Goal: Task Accomplishment & Management: Use online tool/utility

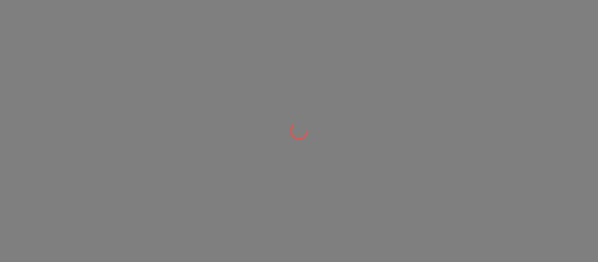
click at [456, 211] on div at bounding box center [299, 131] width 598 height 262
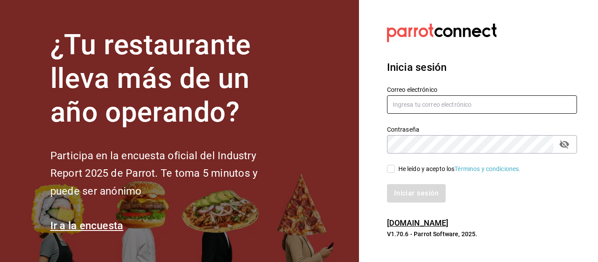
type input "[EMAIL_ADDRESS][PERSON_NAME][DOMAIN_NAME]"
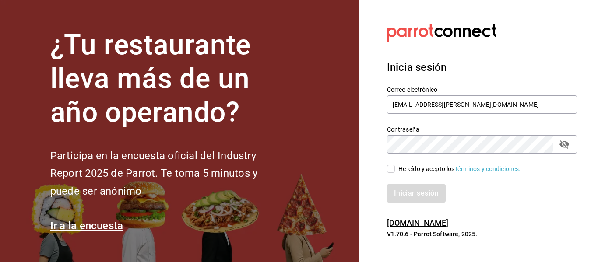
click at [391, 170] on input "He leído y acepto los Términos y condiciones." at bounding box center [391, 169] width 8 height 8
checkbox input "true"
click at [408, 191] on button "Iniciar sesión" at bounding box center [417, 193] width 60 height 18
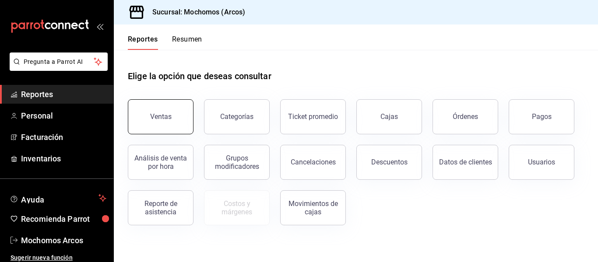
click at [166, 121] on button "Ventas" at bounding box center [161, 116] width 66 height 35
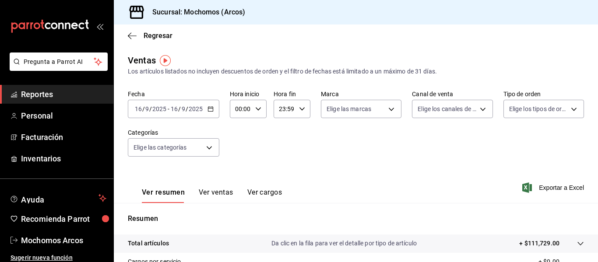
click at [190, 109] on input "2025" at bounding box center [195, 109] width 15 height 7
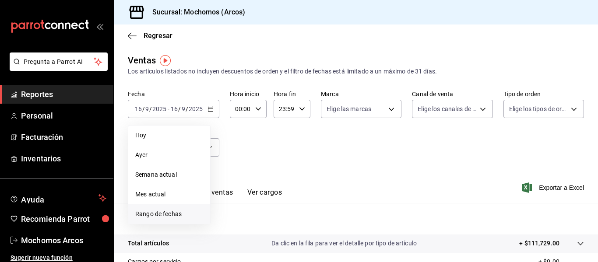
click at [183, 215] on span "Rango de fechas" at bounding box center [169, 214] width 68 height 9
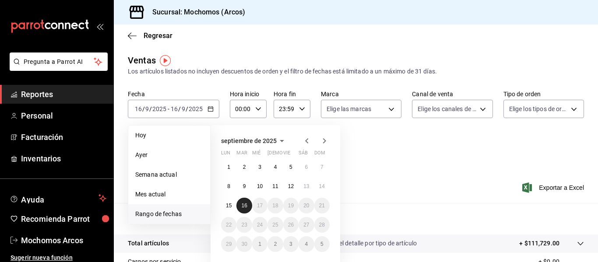
click at [244, 205] on abbr "16" at bounding box center [244, 206] width 6 height 6
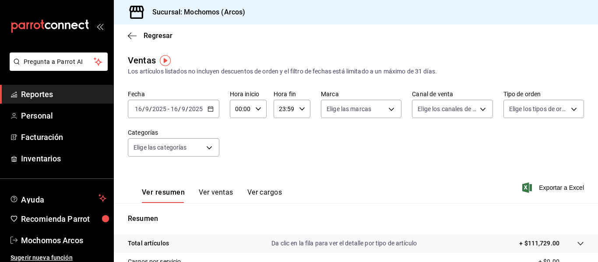
click at [237, 107] on input "00:00" at bounding box center [241, 109] width 22 height 18
click at [239, 142] on span "03" at bounding box center [239, 141] width 4 height 7
type input "03:00"
click at [281, 110] on div at bounding box center [299, 131] width 598 height 262
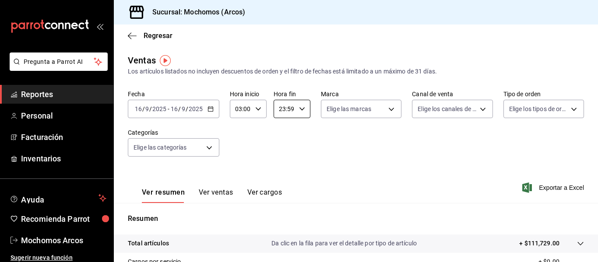
click at [281, 110] on input "23:59" at bounding box center [285, 109] width 22 height 18
click at [282, 136] on span "21" at bounding box center [281, 138] width 4 height 7
click at [283, 131] on span "02" at bounding box center [281, 132] width 4 height 7
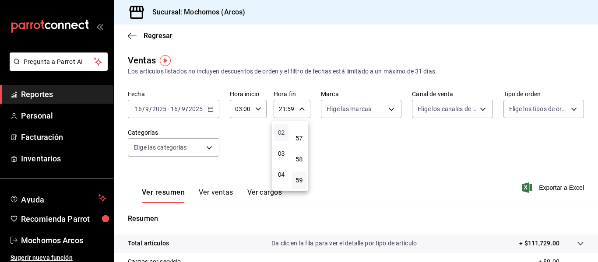
type input "02:59"
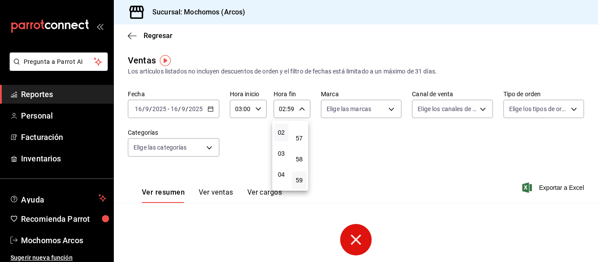
click at [521, 185] on div at bounding box center [299, 131] width 598 height 262
click at [523, 185] on icon "button" at bounding box center [528, 188] width 10 height 11
click at [524, 185] on div "Exportar a Excel" at bounding box center [554, 188] width 60 height 11
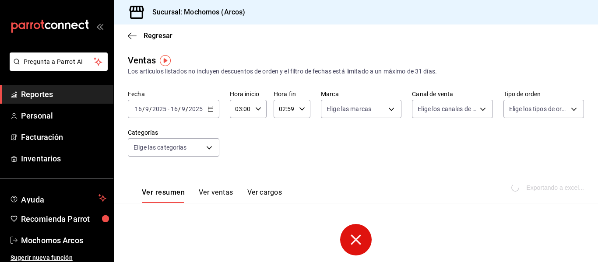
click at [521, 185] on div "Exportando a excel..." at bounding box center [548, 188] width 71 height 8
click at [523, 187] on icon "button" at bounding box center [528, 188] width 10 height 11
click at [524, 187] on div "Exportar a Excel" at bounding box center [554, 188] width 60 height 11
click at [519, 187] on div "Exportando a excel..." at bounding box center [548, 188] width 71 height 8
click at [523, 187] on icon "button" at bounding box center [528, 188] width 10 height 11
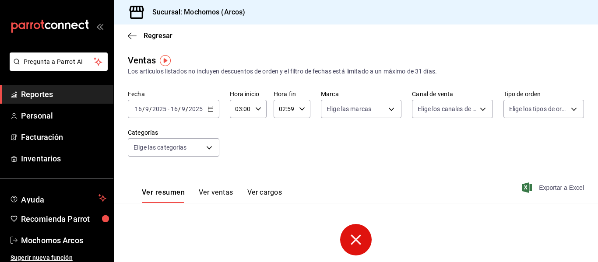
click at [524, 187] on div "Exportar a Excel" at bounding box center [554, 188] width 60 height 11
click at [511, 186] on div "Ver resumen Ver ventas Ver cargos Exportar a Excel" at bounding box center [356, 185] width 484 height 36
click at [523, 190] on icon "button" at bounding box center [528, 188] width 10 height 11
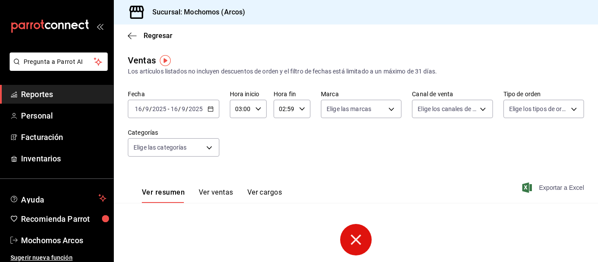
click at [524, 190] on div "Exportar a Excel" at bounding box center [554, 188] width 60 height 11
click at [520, 190] on div "Exportando a excel..." at bounding box center [548, 188] width 71 height 8
click at [357, 237] on circle at bounding box center [356, 240] width 32 height 32
click at [523, 187] on icon "button" at bounding box center [528, 188] width 10 height 11
click at [524, 187] on div "Exportar a Excel" at bounding box center [554, 188] width 60 height 11
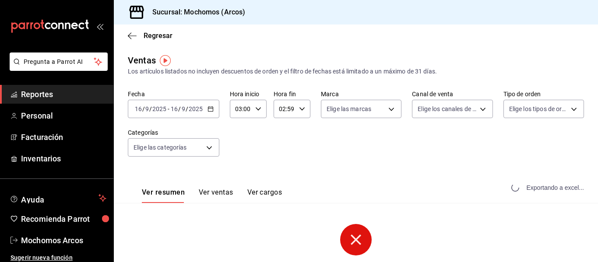
click at [519, 187] on div "Exportando a excel..." at bounding box center [548, 188] width 71 height 8
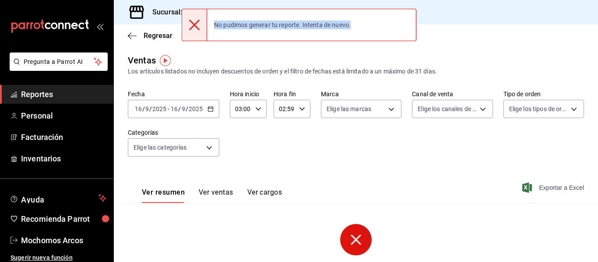
click at [523, 187] on icon "button" at bounding box center [528, 188] width 10 height 11
click at [451, 178] on div "Ver resumen Ver ventas Ver cargos Exportar a Excel" at bounding box center [356, 185] width 484 height 36
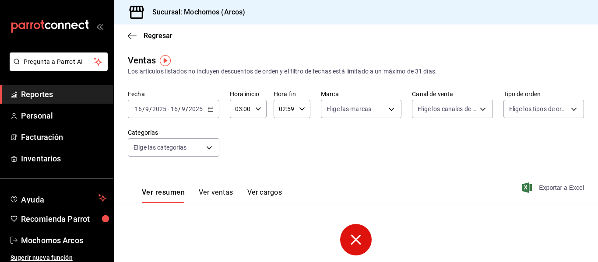
click at [63, 93] on span "Reportes" at bounding box center [63, 94] width 85 height 12
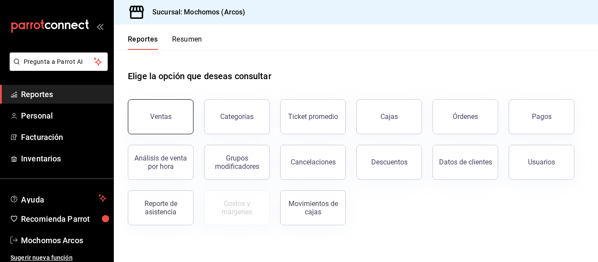
click at [155, 117] on div "Ventas" at bounding box center [160, 117] width 21 height 8
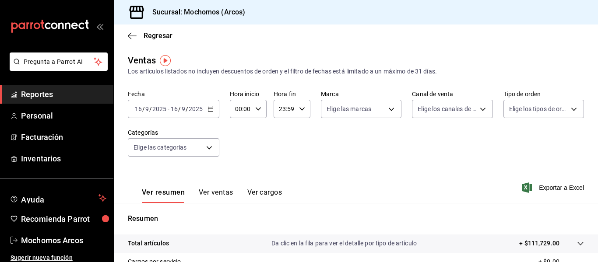
click at [173, 107] on input "16" at bounding box center [174, 109] width 8 height 7
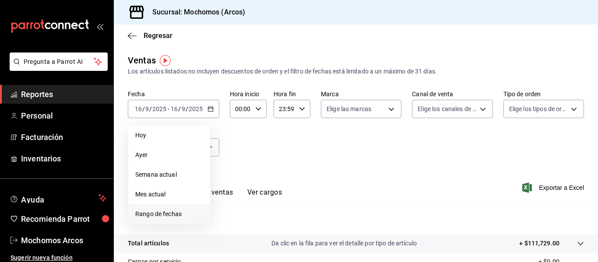
click at [165, 214] on span "Rango de fechas" at bounding box center [169, 214] width 68 height 9
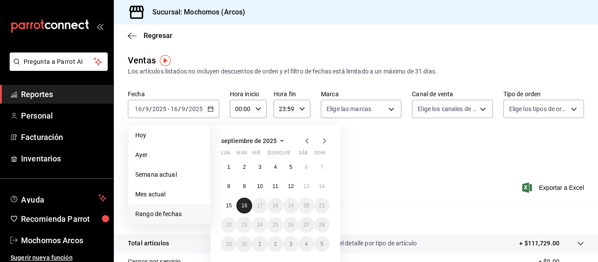
click at [246, 205] on abbr "16" at bounding box center [244, 206] width 6 height 6
click at [361, 196] on div "septiembre de 2025 lun mar mié jue vie sáb dom 1 2 3 4 5 6 7 8 9 10 11 12 13 14…" at bounding box center [287, 188] width 153 height 141
click at [246, 203] on abbr "16" at bounding box center [244, 206] width 6 height 6
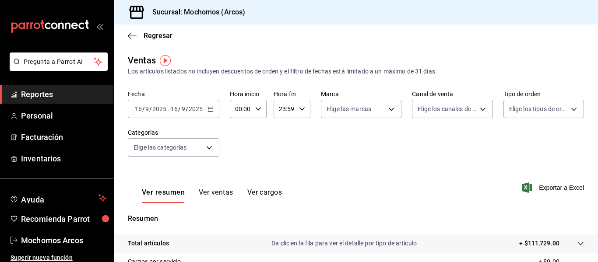
click at [162, 112] on input "2025" at bounding box center [159, 109] width 15 height 7
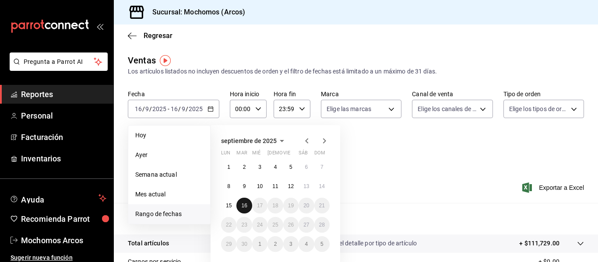
click at [243, 203] on abbr "16" at bounding box center [244, 206] width 6 height 6
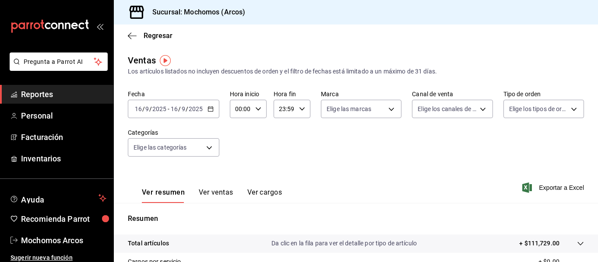
click at [440, 195] on div "Ver resumen Ver ventas Ver cargos Exportar a Excel" at bounding box center [356, 185] width 484 height 36
click at [168, 110] on span "-" at bounding box center [169, 109] width 2 height 7
click at [244, 110] on input "00:00" at bounding box center [241, 109] width 22 height 18
click at [175, 112] on div at bounding box center [299, 131] width 598 height 262
click at [175, 112] on input "16" at bounding box center [174, 109] width 8 height 7
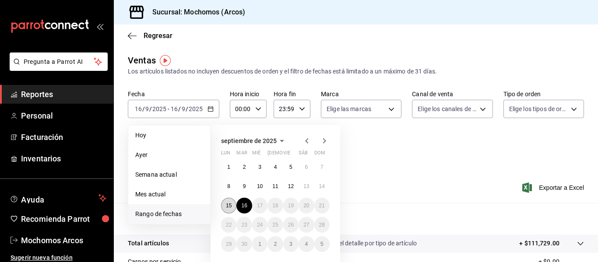
click at [228, 209] on button "15" at bounding box center [228, 206] width 15 height 16
click at [245, 205] on abbr "16" at bounding box center [244, 206] width 6 height 6
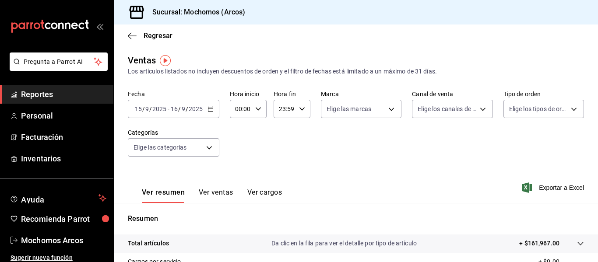
click at [172, 108] on input "16" at bounding box center [174, 109] width 8 height 7
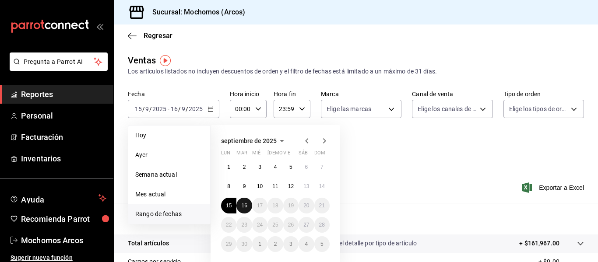
click at [246, 205] on abbr "16" at bounding box center [244, 206] width 6 height 6
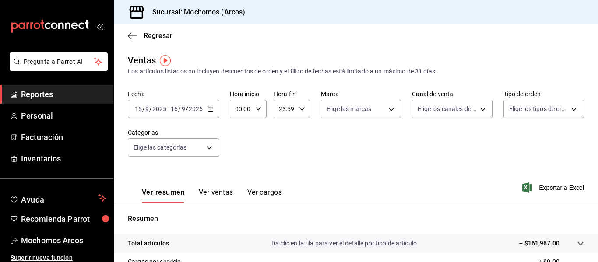
click at [242, 111] on input "00:00" at bounding box center [241, 109] width 22 height 18
drag, startPoint x: 256, startPoint y: 131, endPoint x: 249, endPoint y: 138, distance: 10.2
click at [249, 138] on div "00" at bounding box center [257, 131] width 18 height 21
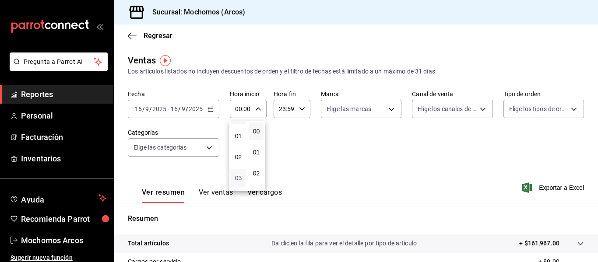
click at [239, 179] on span "03" at bounding box center [239, 178] width 4 height 7
type input "03:00"
click at [283, 110] on div at bounding box center [299, 131] width 598 height 262
click at [282, 109] on input "23:59" at bounding box center [285, 109] width 22 height 18
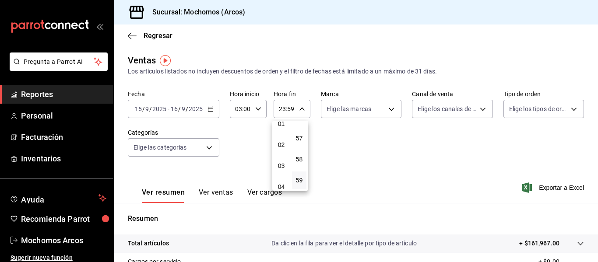
scroll to position [28, 0]
click at [282, 146] on span "02" at bounding box center [281, 145] width 4 height 7
type input "02:59"
click at [470, 189] on div at bounding box center [299, 131] width 598 height 262
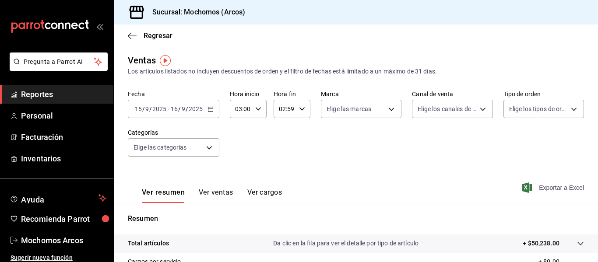
click at [523, 187] on icon "button" at bounding box center [528, 188] width 10 height 11
click at [524, 187] on div "Exportar a Excel" at bounding box center [554, 188] width 60 height 11
click at [520, 187] on div "Exportando a excel..." at bounding box center [548, 188] width 71 height 8
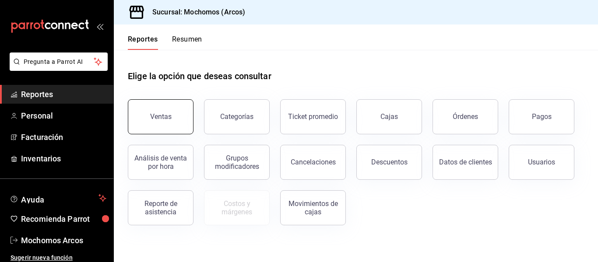
click at [161, 124] on button "Ventas" at bounding box center [161, 116] width 66 height 35
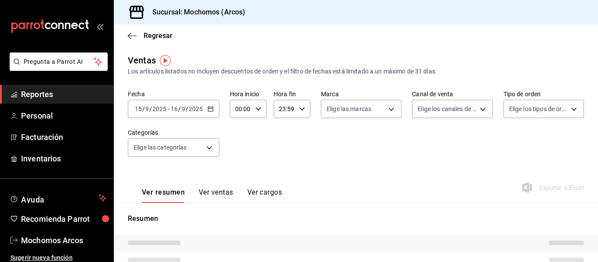
type input "03:00"
type input "02:59"
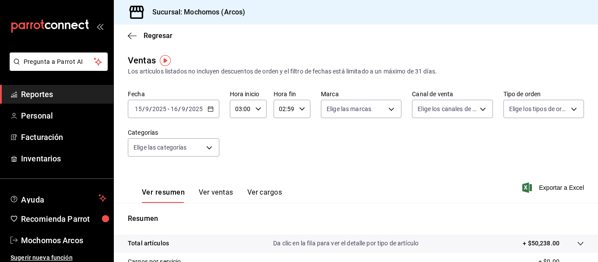
click at [150, 110] on span "/" at bounding box center [150, 109] width 3 height 7
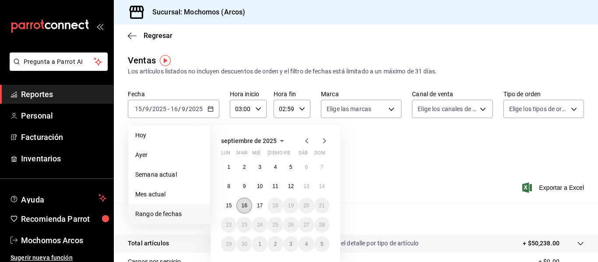
click at [244, 205] on abbr "16" at bounding box center [244, 206] width 6 height 6
click at [262, 206] on abbr "17" at bounding box center [260, 206] width 6 height 6
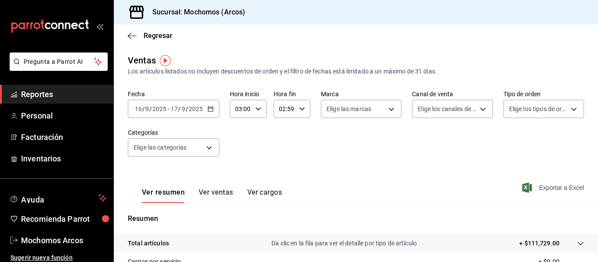
click at [523, 188] on icon "button" at bounding box center [528, 188] width 10 height 11
click at [524, 188] on div "Exportar a Excel" at bounding box center [554, 188] width 60 height 11
click at [53, 94] on span "Reportes" at bounding box center [63, 94] width 85 height 12
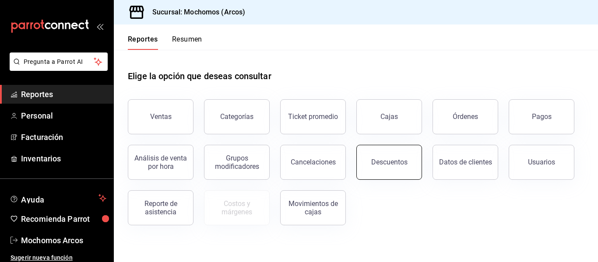
click at [395, 166] on div "Descuentos" at bounding box center [389, 162] width 36 height 8
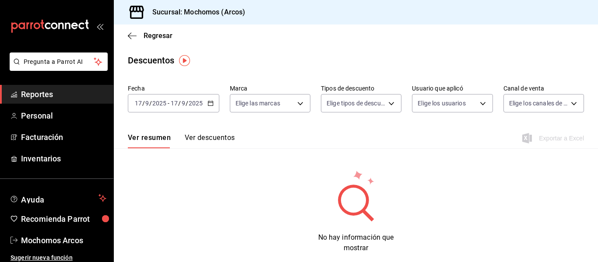
click at [238, 228] on div "No hay información que mostrar" at bounding box center [356, 212] width 484 height 84
